Goal: Book appointment/travel/reservation

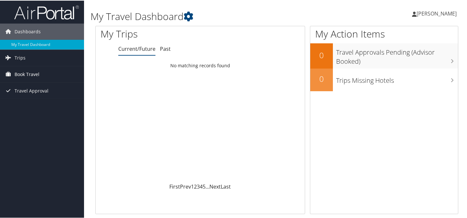
click at [21, 75] on span "Book Travel" at bounding box center [27, 74] width 25 height 16
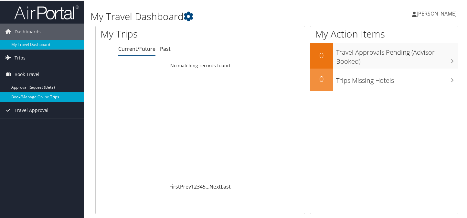
click at [30, 97] on link "Book/Manage Online Trips" at bounding box center [42, 96] width 84 height 10
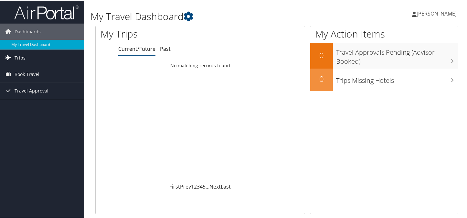
click at [27, 58] on link "Trips" at bounding box center [42, 57] width 84 height 16
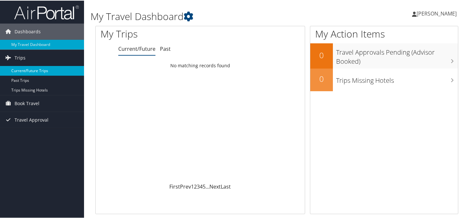
click at [29, 70] on link "Current/Future Trips" at bounding box center [42, 70] width 84 height 10
